Goal: Task Accomplishment & Management: Manage account settings

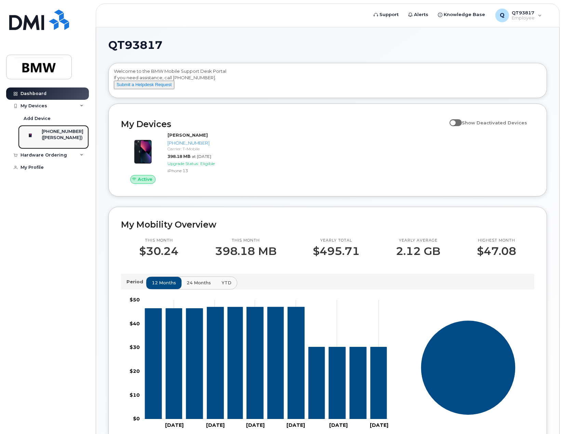
click at [53, 137] on div "([PERSON_NAME])" at bounding box center [63, 138] width 42 height 6
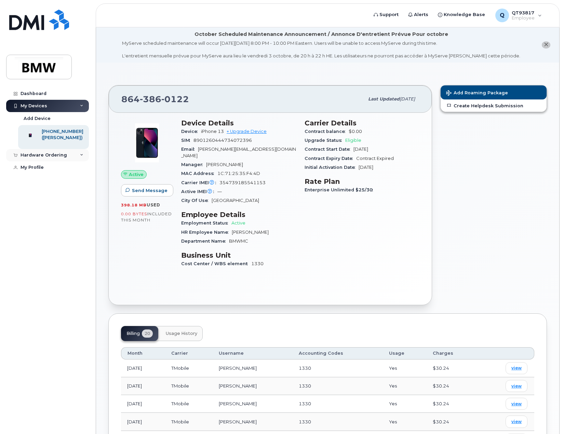
click at [60, 158] on div "Hardware Ordering" at bounding box center [43, 154] width 46 height 5
click at [31, 93] on div "Dashboard" at bounding box center [33, 93] width 26 height 5
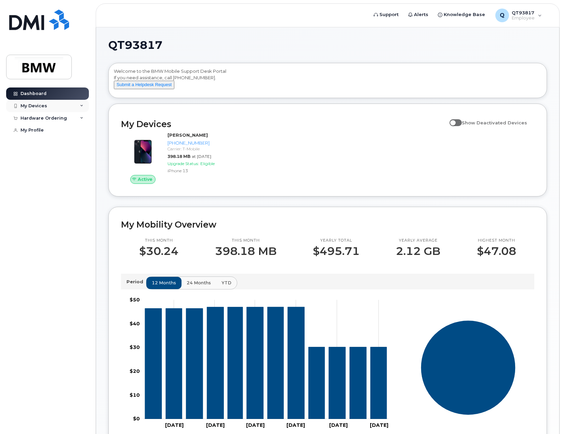
click at [82, 106] on icon at bounding box center [81, 105] width 3 height 3
click at [535, 15] on div "Q QT93817 Employee" at bounding box center [518, 16] width 56 height 14
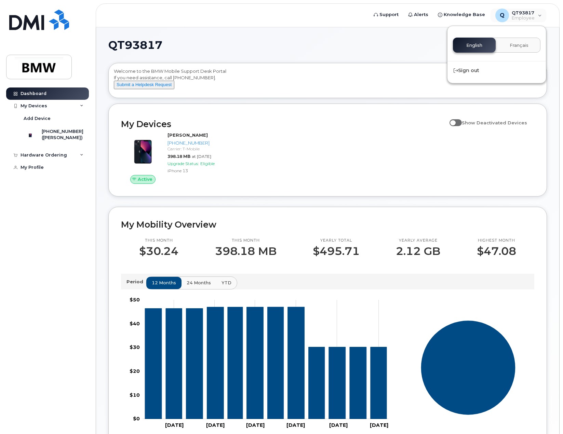
click at [357, 49] on h1 "QT93817" at bounding box center [325, 45] width 435 height 11
click at [78, 105] on div "My Devices" at bounding box center [47, 106] width 83 height 12
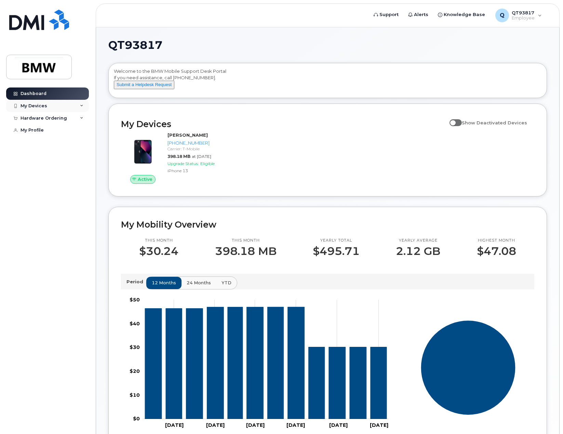
drag, startPoint x: 88, startPoint y: 106, endPoint x: 83, endPoint y: 108, distance: 5.3
click at [88, 107] on div "My Devices" at bounding box center [47, 106] width 83 height 12
click at [40, 118] on div "Add Device" at bounding box center [37, 118] width 27 height 6
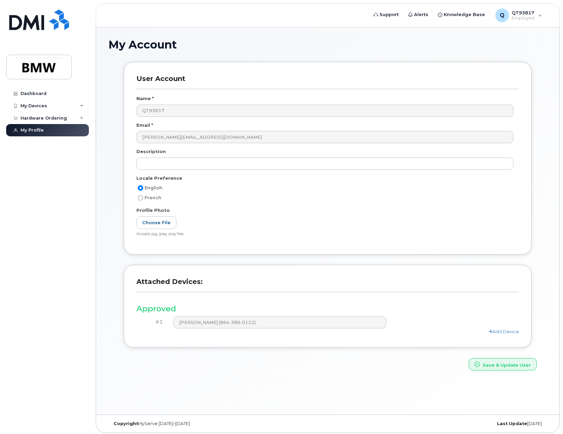
scroll to position [39, 0]
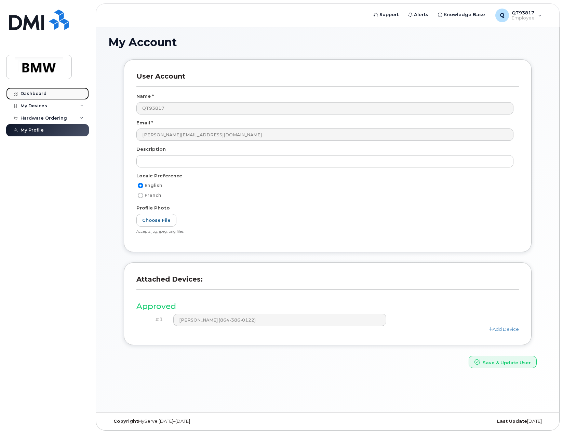
click at [37, 94] on div "Dashboard" at bounding box center [33, 93] width 26 height 5
